Goal: Task Accomplishment & Management: Manage account settings

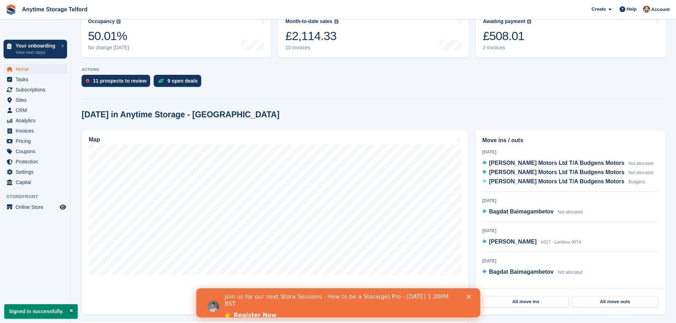
scroll to position [142, 0]
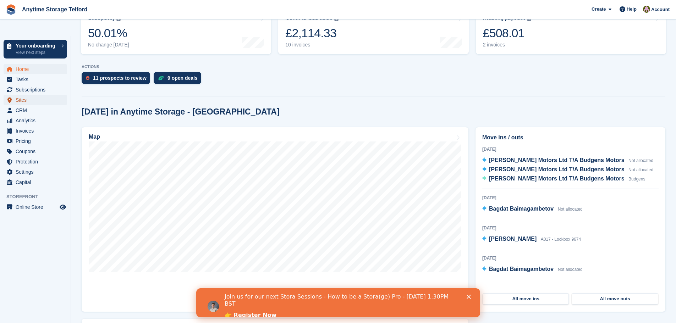
click at [28, 95] on span "Sites" at bounding box center [37, 100] width 43 height 10
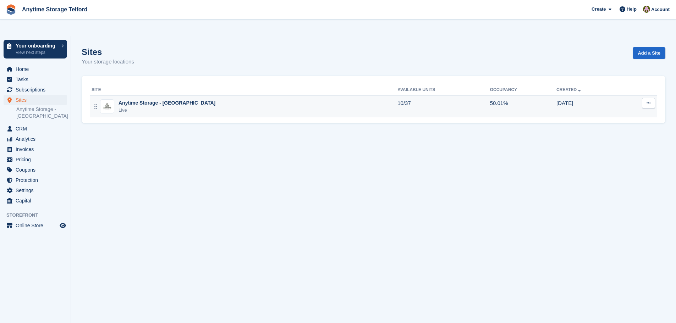
click at [159, 99] on div "Anytime Storage - [GEOGRAPHIC_DATA]" at bounding box center [167, 102] width 97 height 7
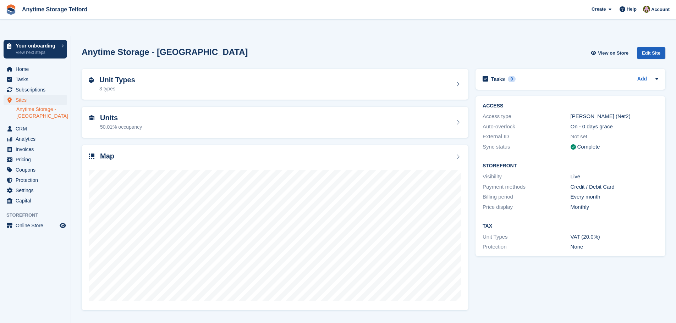
click at [655, 47] on div "Edit Site" at bounding box center [651, 53] width 28 height 12
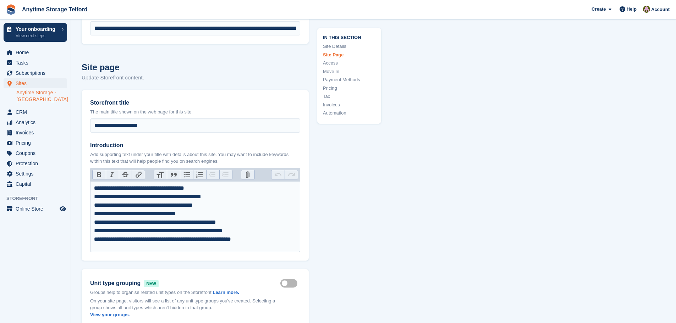
type input "**********"
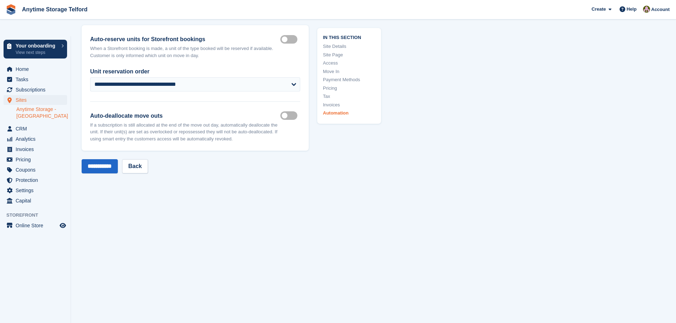
scroll to position [3543, 0]
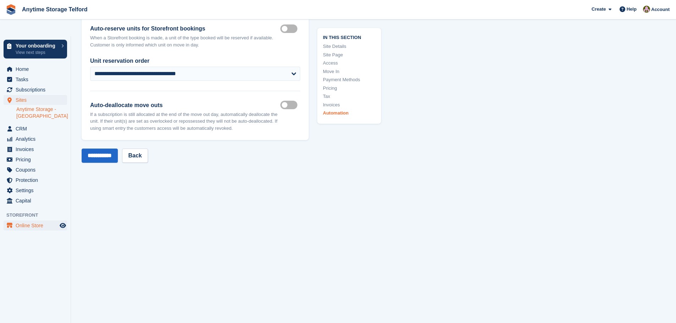
click at [29, 214] on aside "Your onboarding View next steps Home Tasks Subscriptions Subscriptions Subscrip…" at bounding box center [35, 180] width 71 height 288
click at [29, 221] on span "Online Store" at bounding box center [37, 226] width 43 height 10
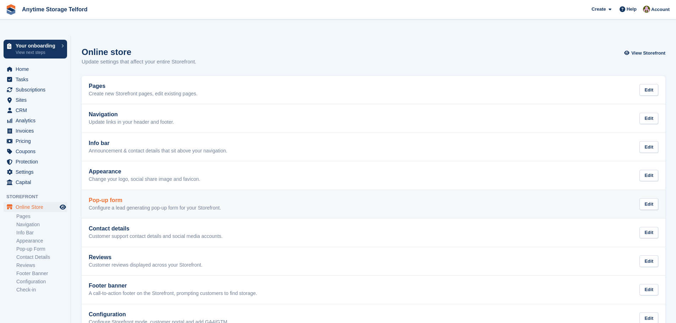
scroll to position [32, 0]
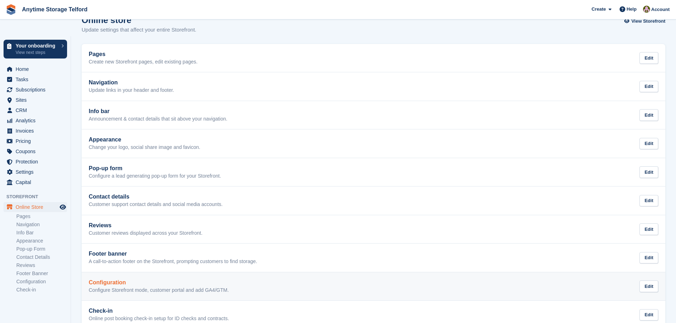
click at [239, 280] on div "Configuration Configure Storefront mode, customer portal and add GA4/GTM. Edit" at bounding box center [373, 287] width 569 height 14
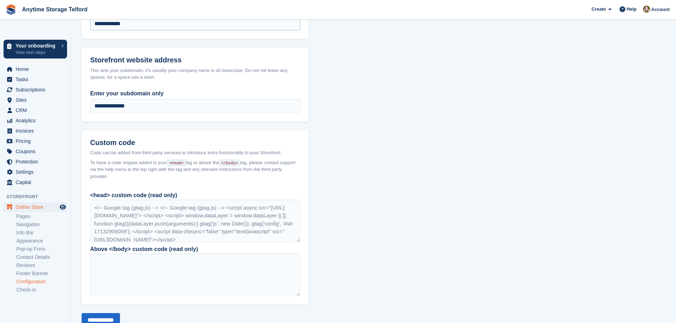
scroll to position [585, 0]
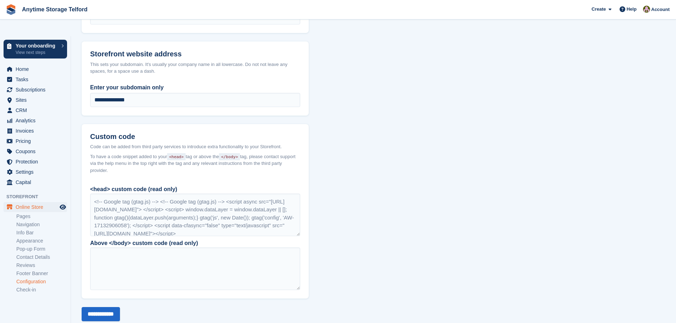
click at [22, 85] on span "Subscriptions" at bounding box center [37, 90] width 43 height 10
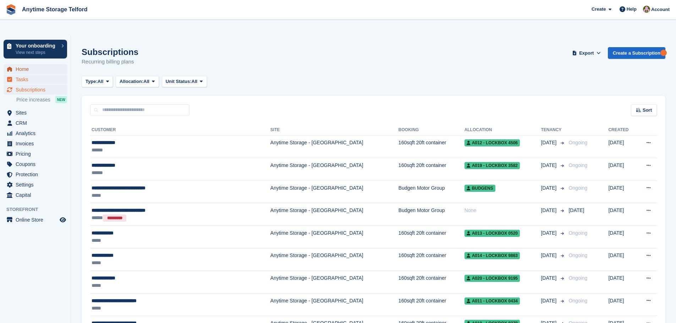
drag, startPoint x: 31, startPoint y: 53, endPoint x: 28, endPoint y: 59, distance: 6.2
click at [31, 64] on span "Home" at bounding box center [37, 69] width 43 height 10
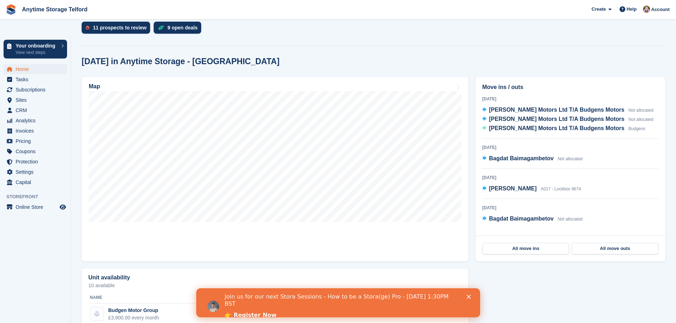
scroll to position [239, 0]
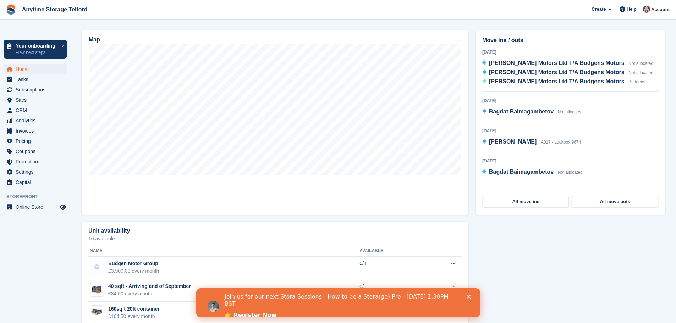
click at [470, 295] on div "Close" at bounding box center [469, 297] width 7 height 4
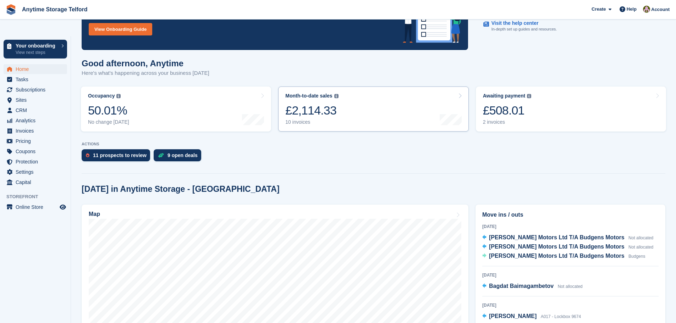
scroll to position [62, 0]
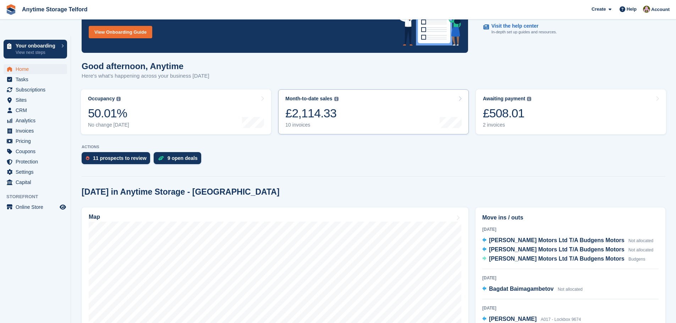
click at [319, 106] on div "£2,114.33" at bounding box center [311, 113] width 53 height 15
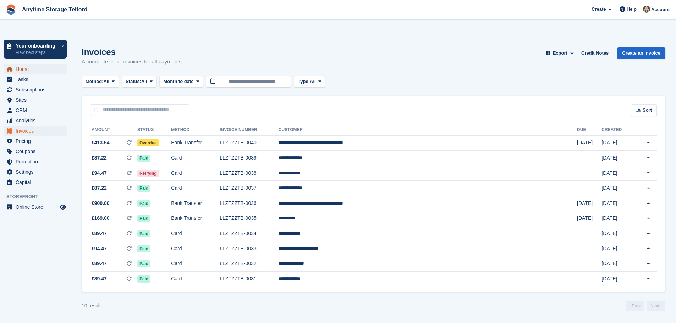
click at [23, 64] on span "Home" at bounding box center [37, 69] width 43 height 10
